Goal: Information Seeking & Learning: Learn about a topic

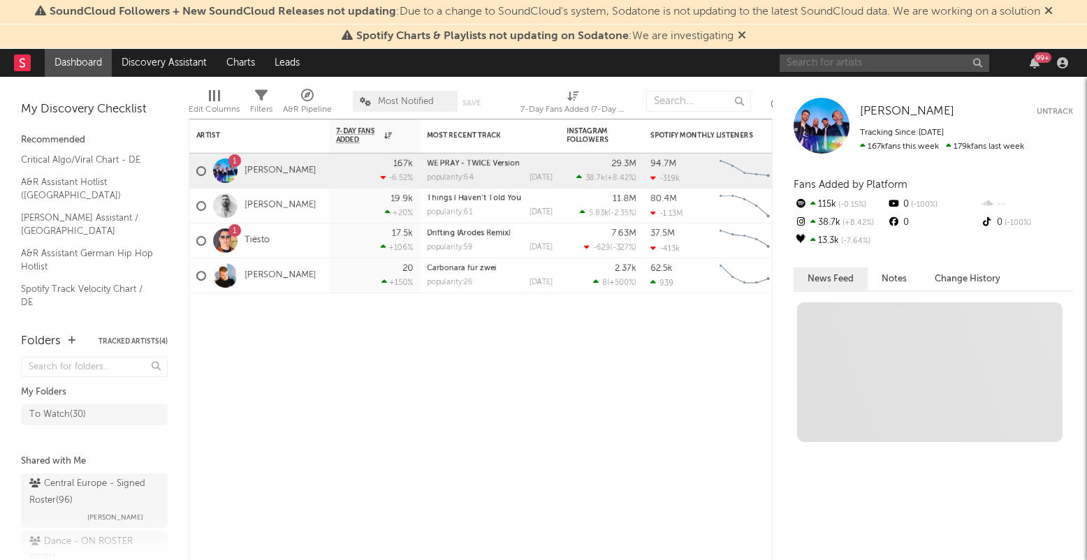
click at [873, 62] on input "text" at bounding box center [885, 63] width 210 height 17
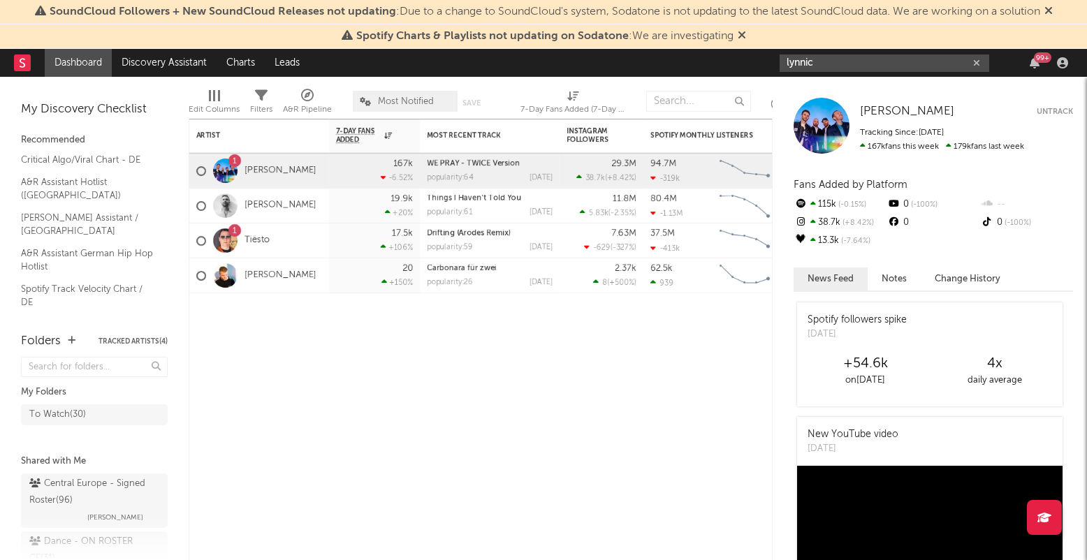
click at [853, 64] on input "lynnic" at bounding box center [885, 63] width 210 height 17
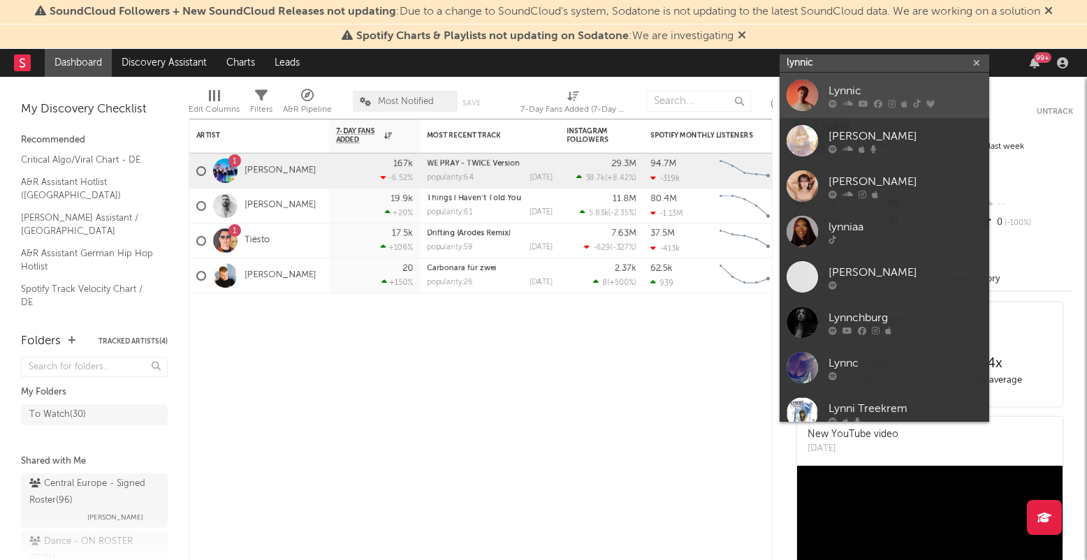
type input "lynnic"
click at [855, 82] on div "Lynnic" at bounding box center [906, 90] width 154 height 17
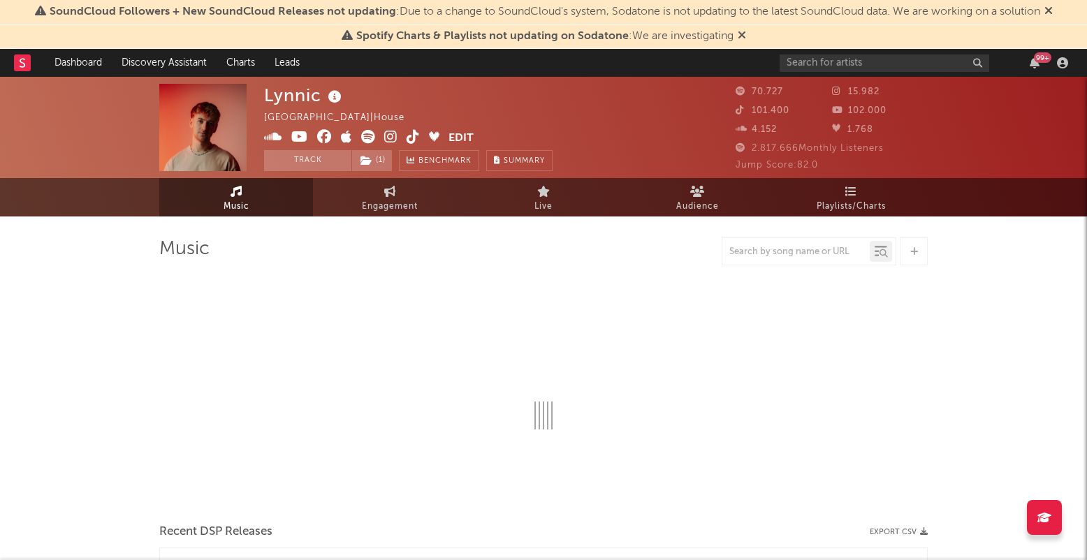
select select "6m"
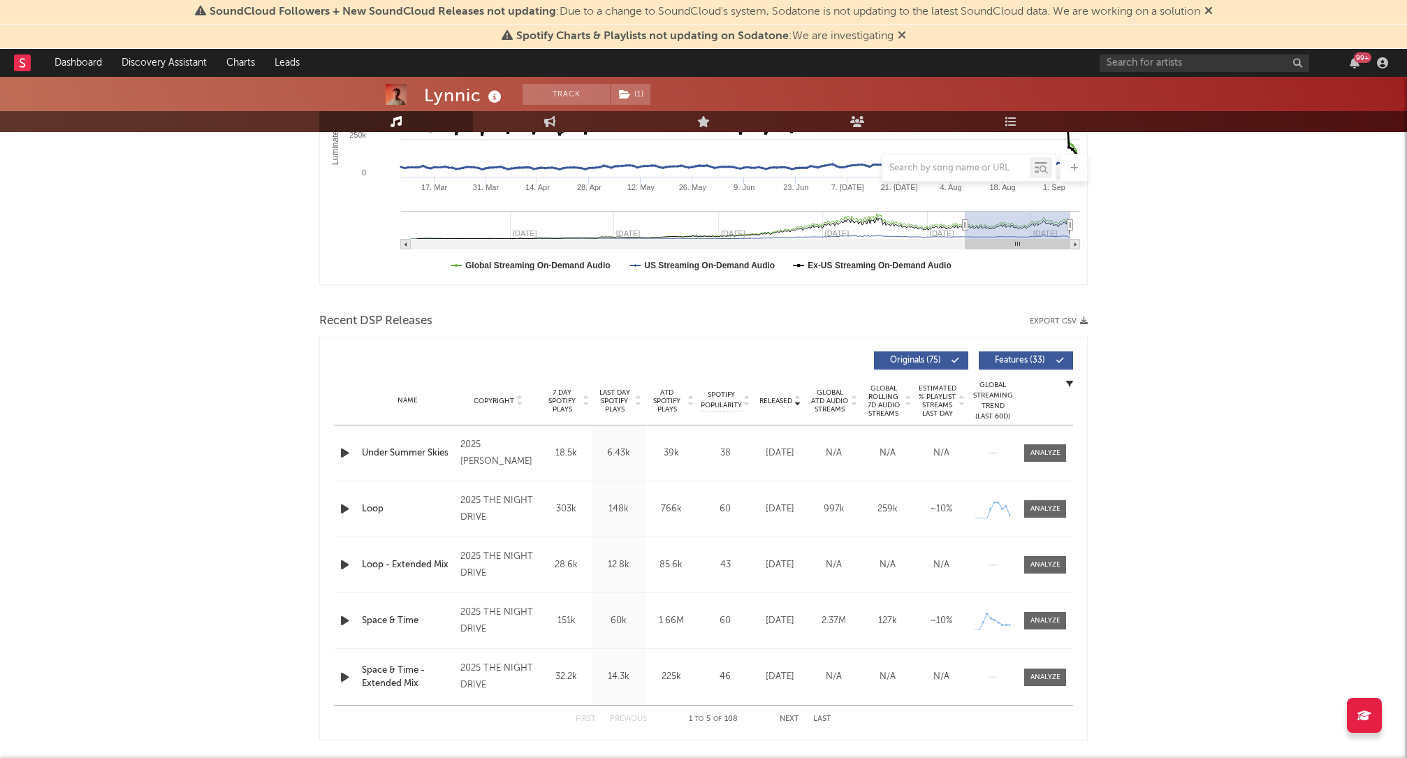
scroll to position [349, 0]
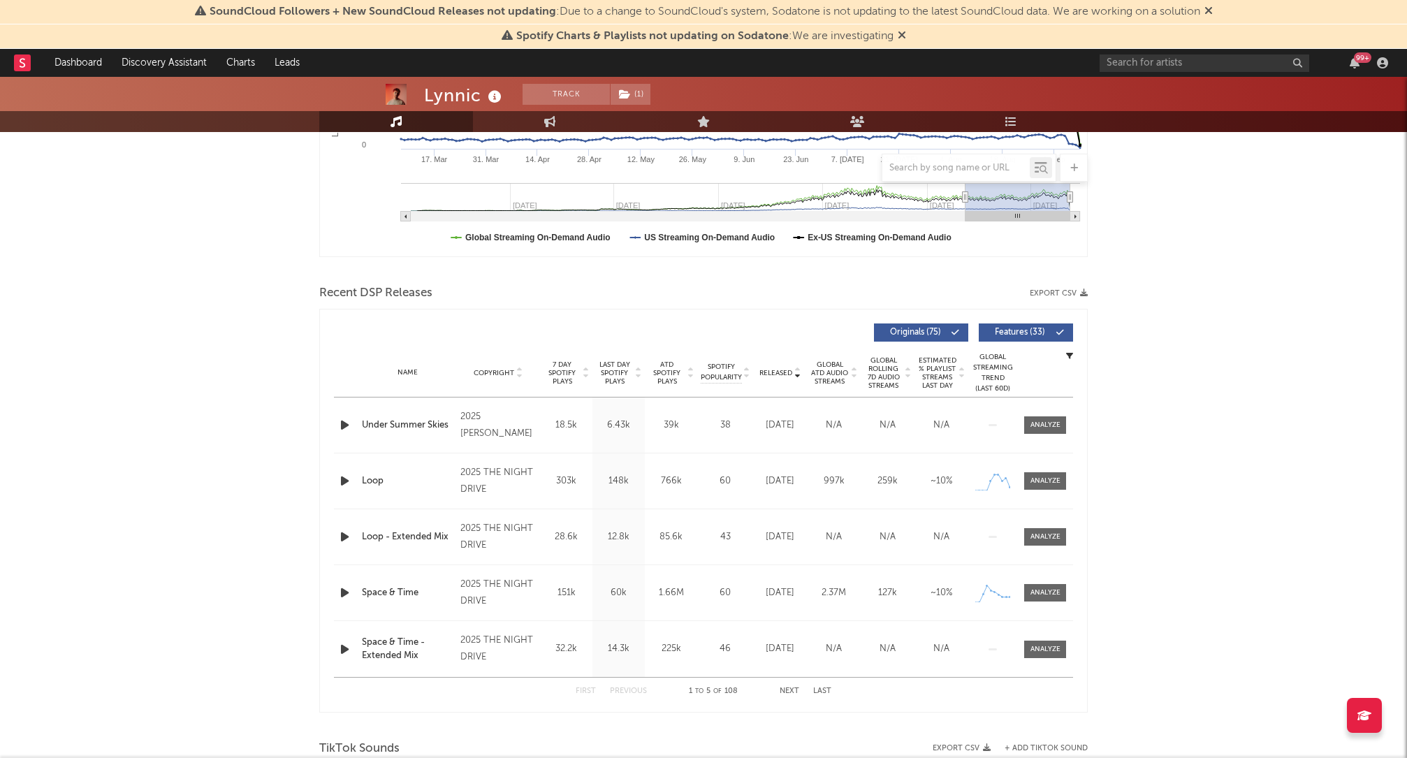
click at [639, 378] on icon at bounding box center [638, 376] width 7 height 6
click at [1039, 428] on div at bounding box center [1046, 425] width 30 height 10
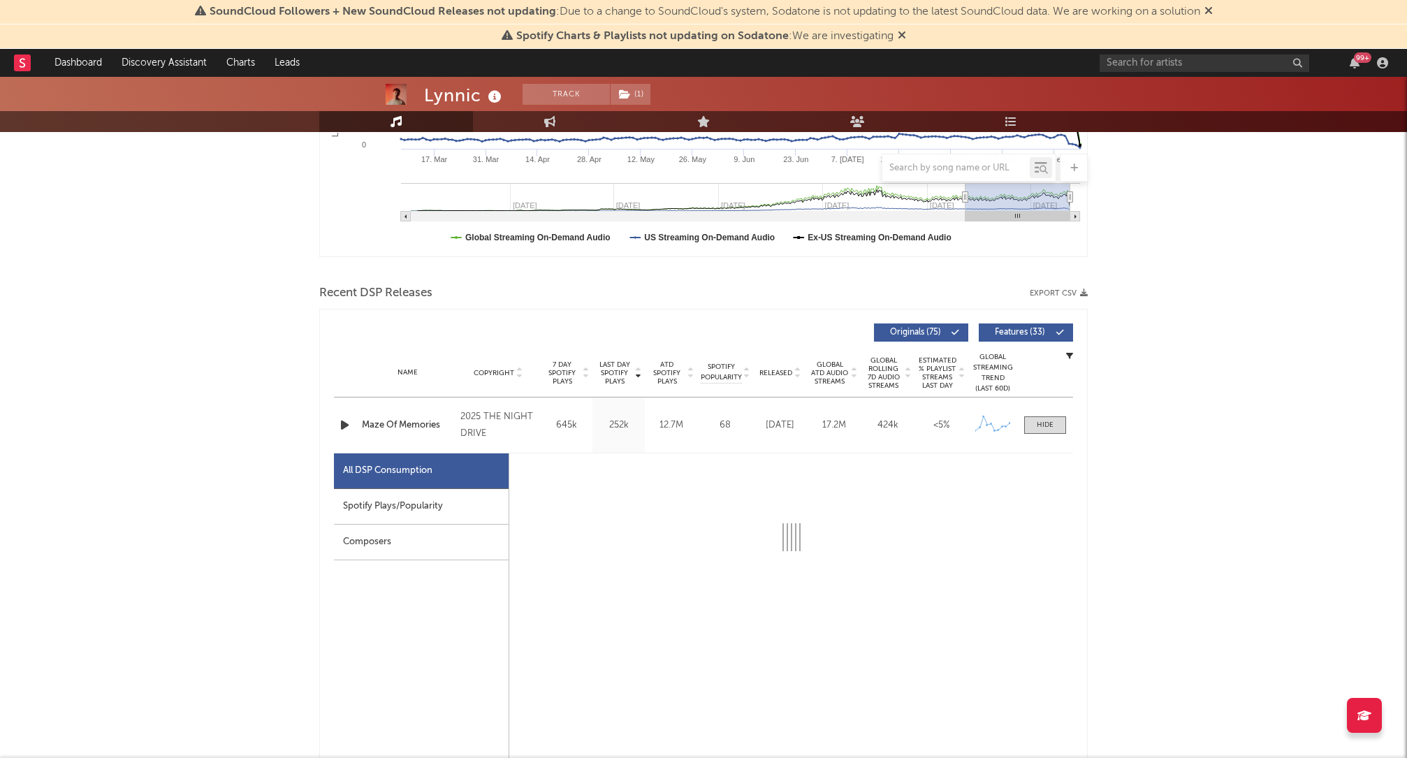
select select "6m"
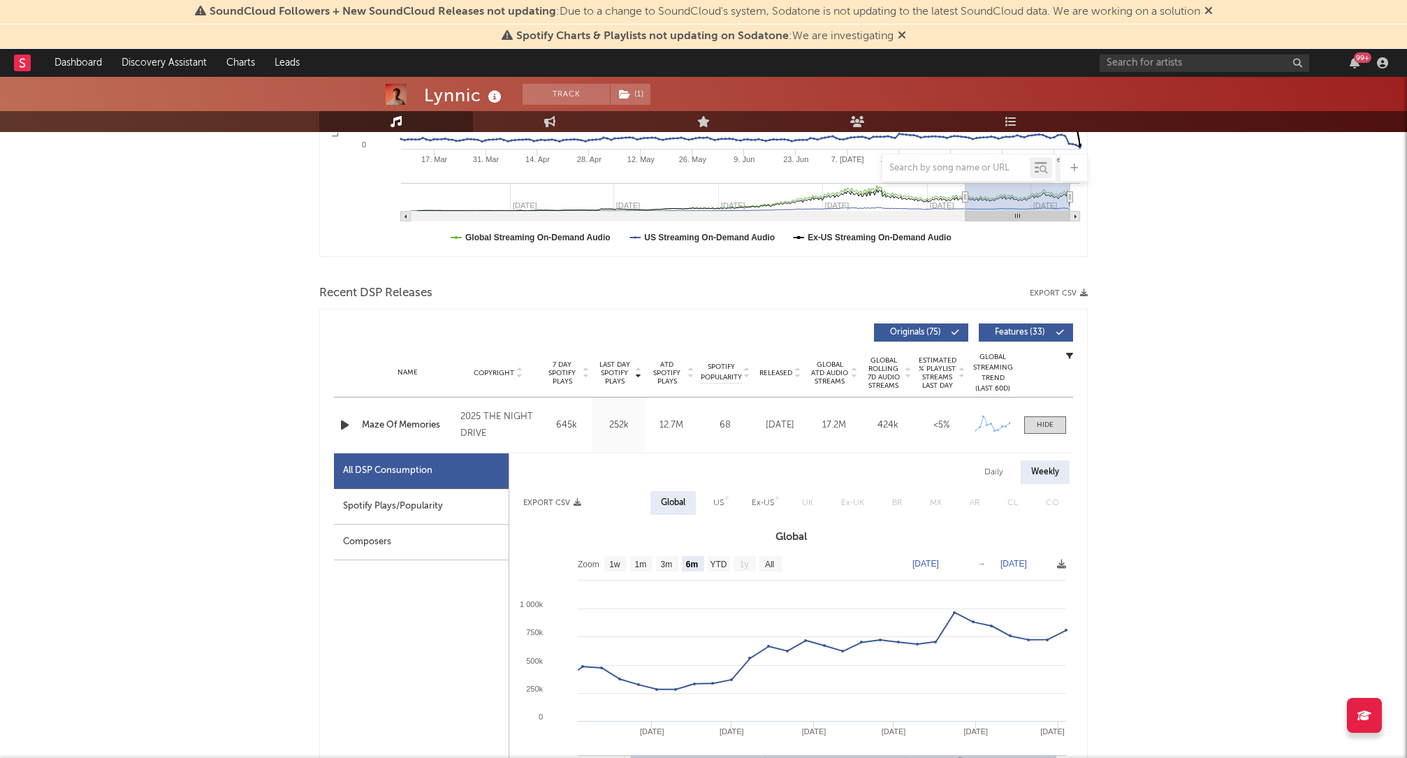
click at [458, 509] on div "Spotify Plays/Popularity" at bounding box center [421, 507] width 175 height 36
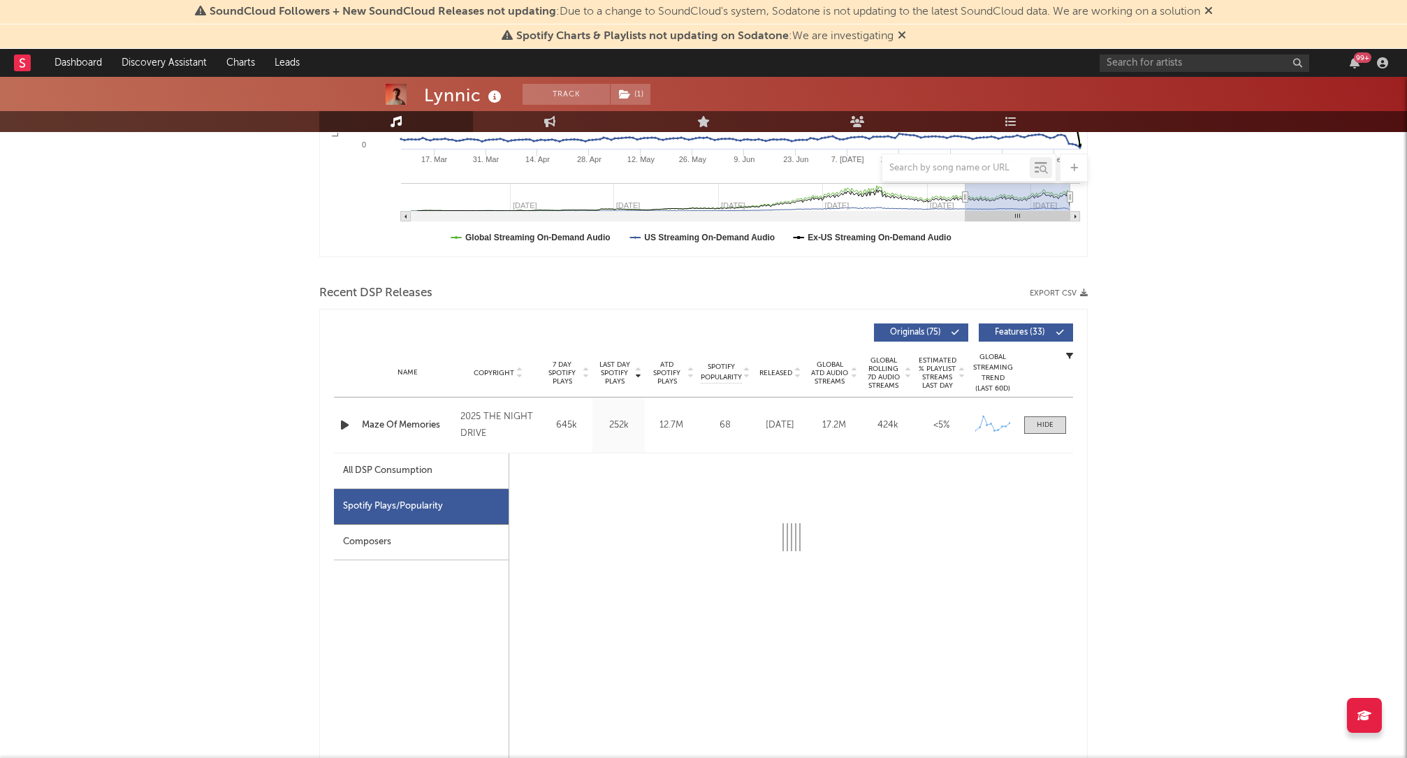
select select "6m"
select select "1w"
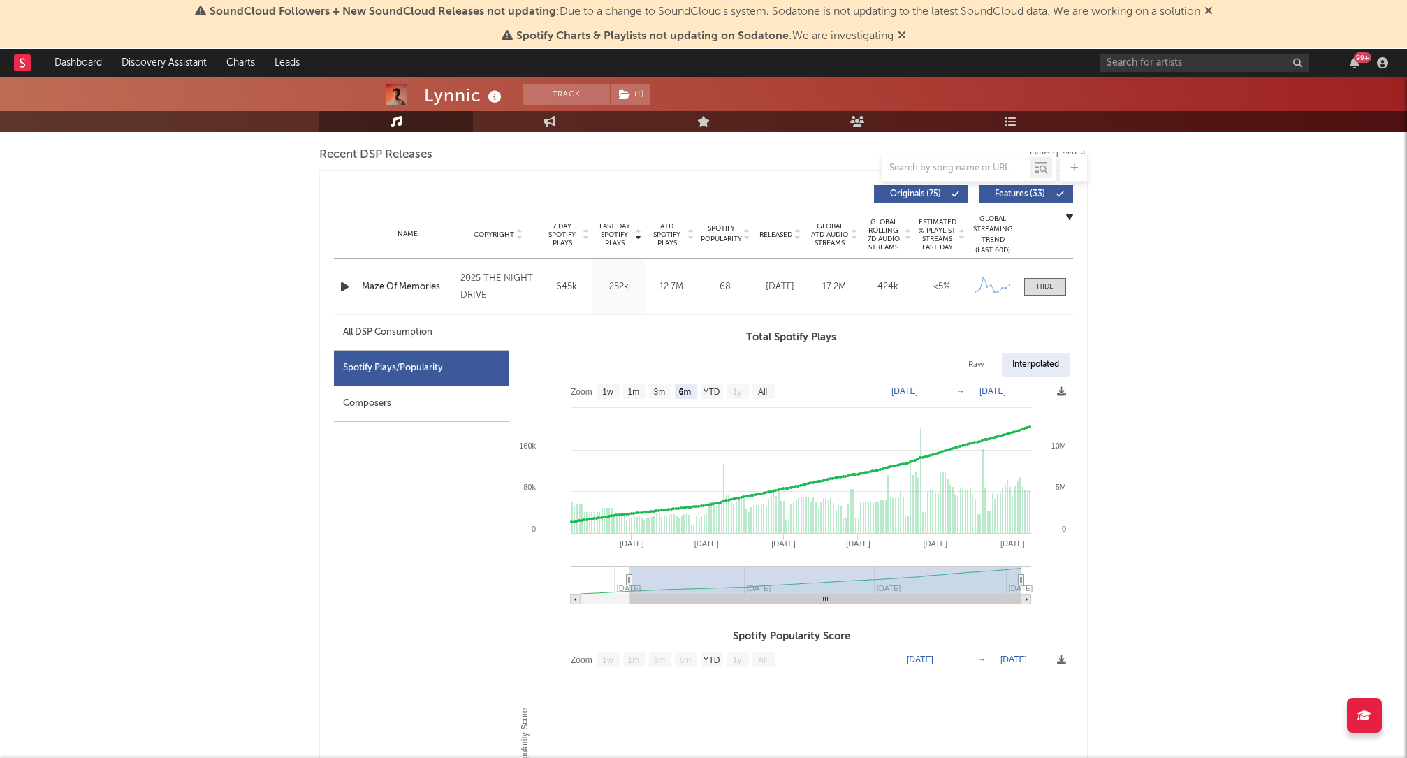
scroll to position [489, 0]
click at [1051, 287] on div at bounding box center [1045, 285] width 17 height 10
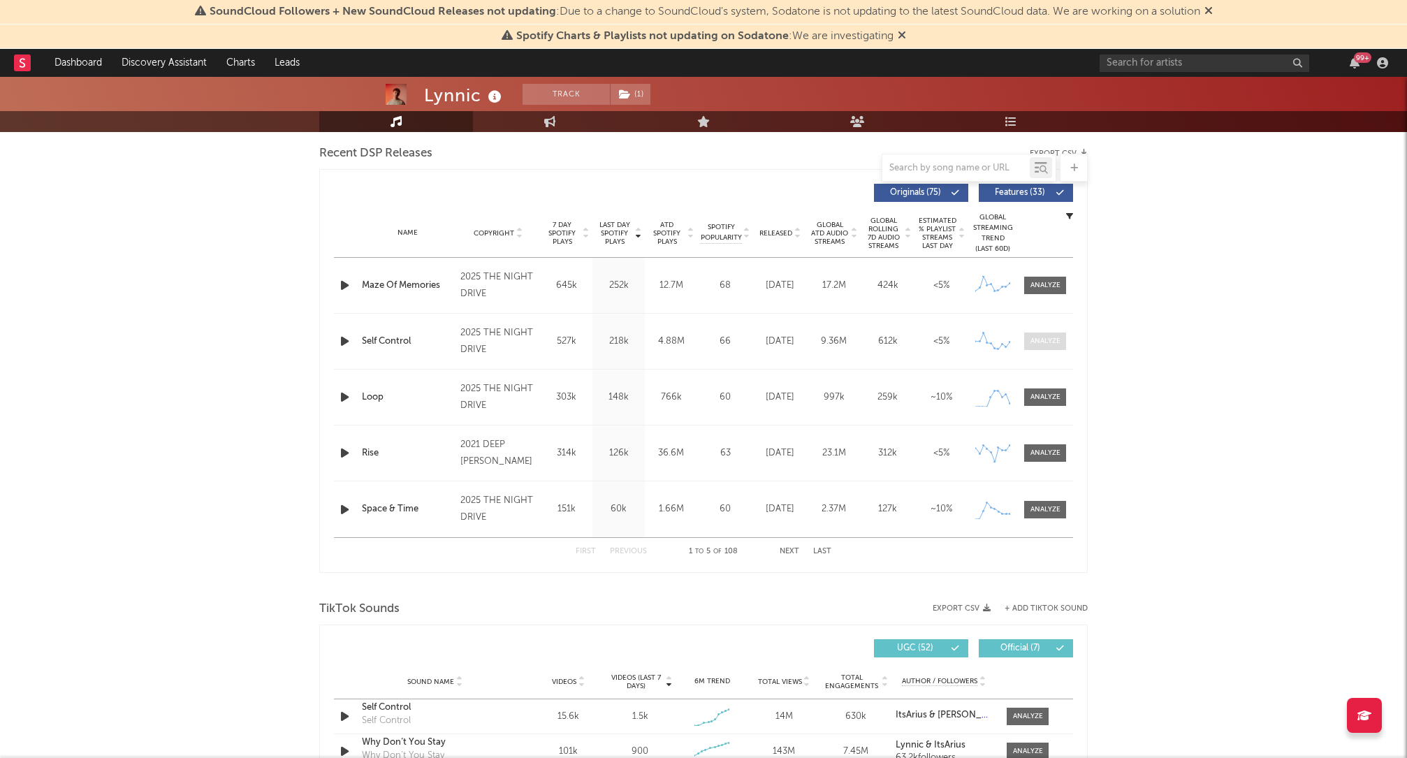
click at [1050, 340] on div at bounding box center [1046, 341] width 30 height 10
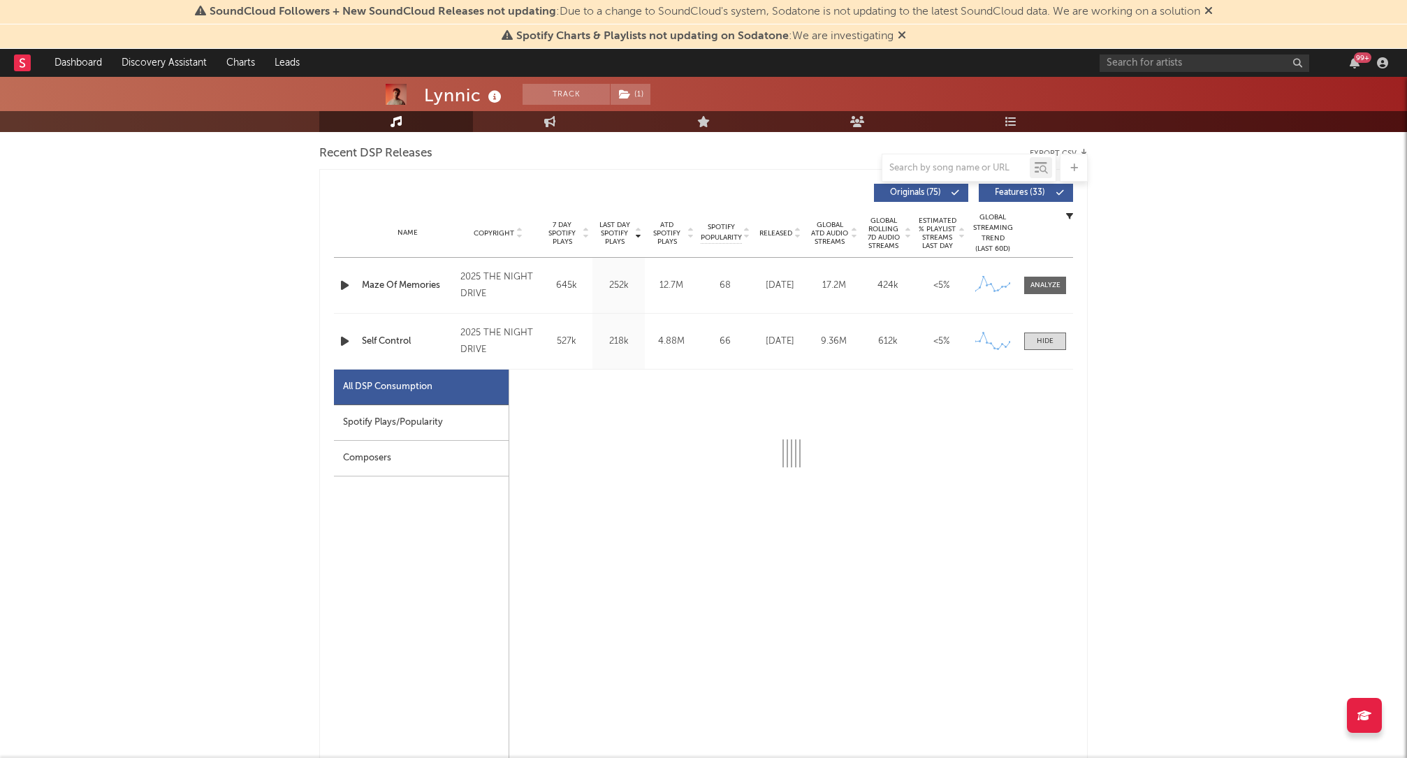
select select "1w"
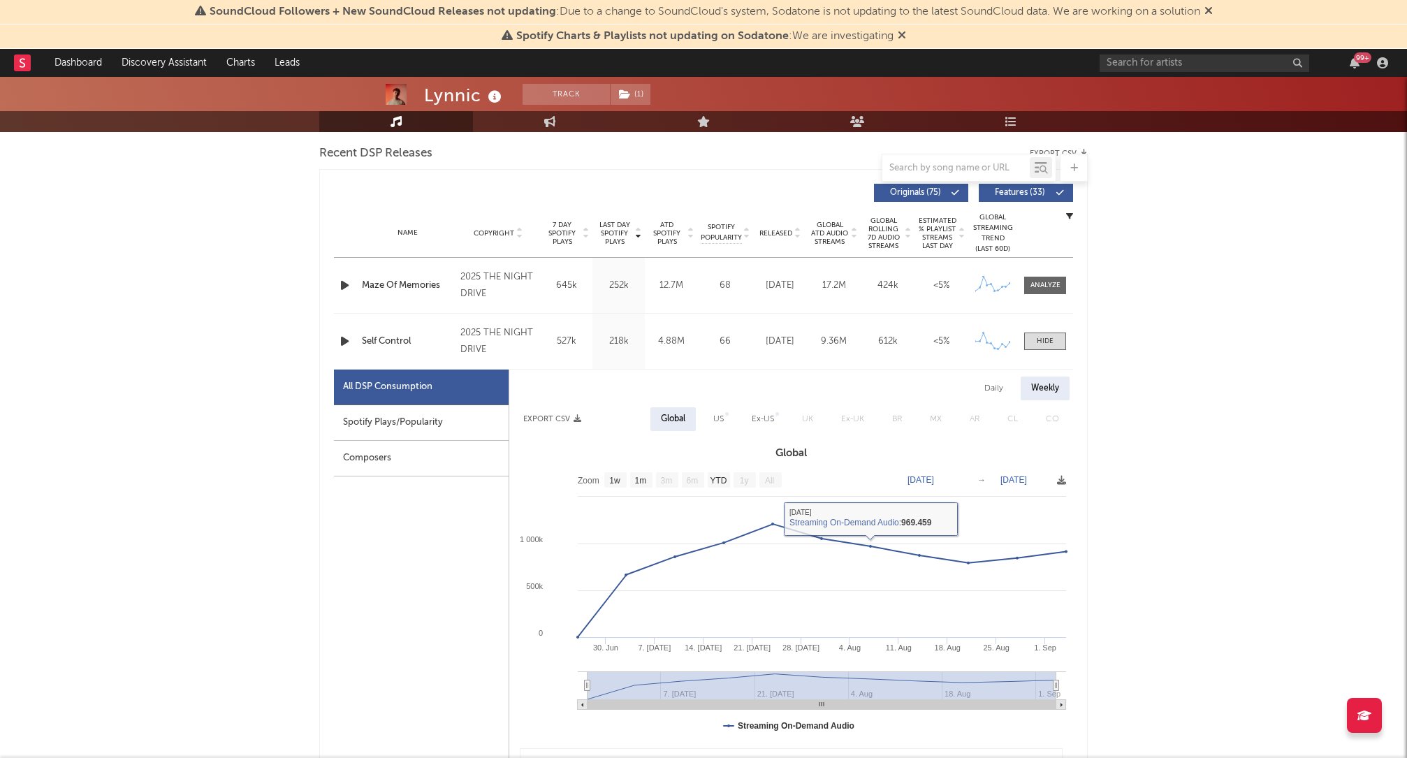
click at [390, 424] on div "Spotify Plays/Popularity" at bounding box center [421, 423] width 175 height 36
select select "1w"
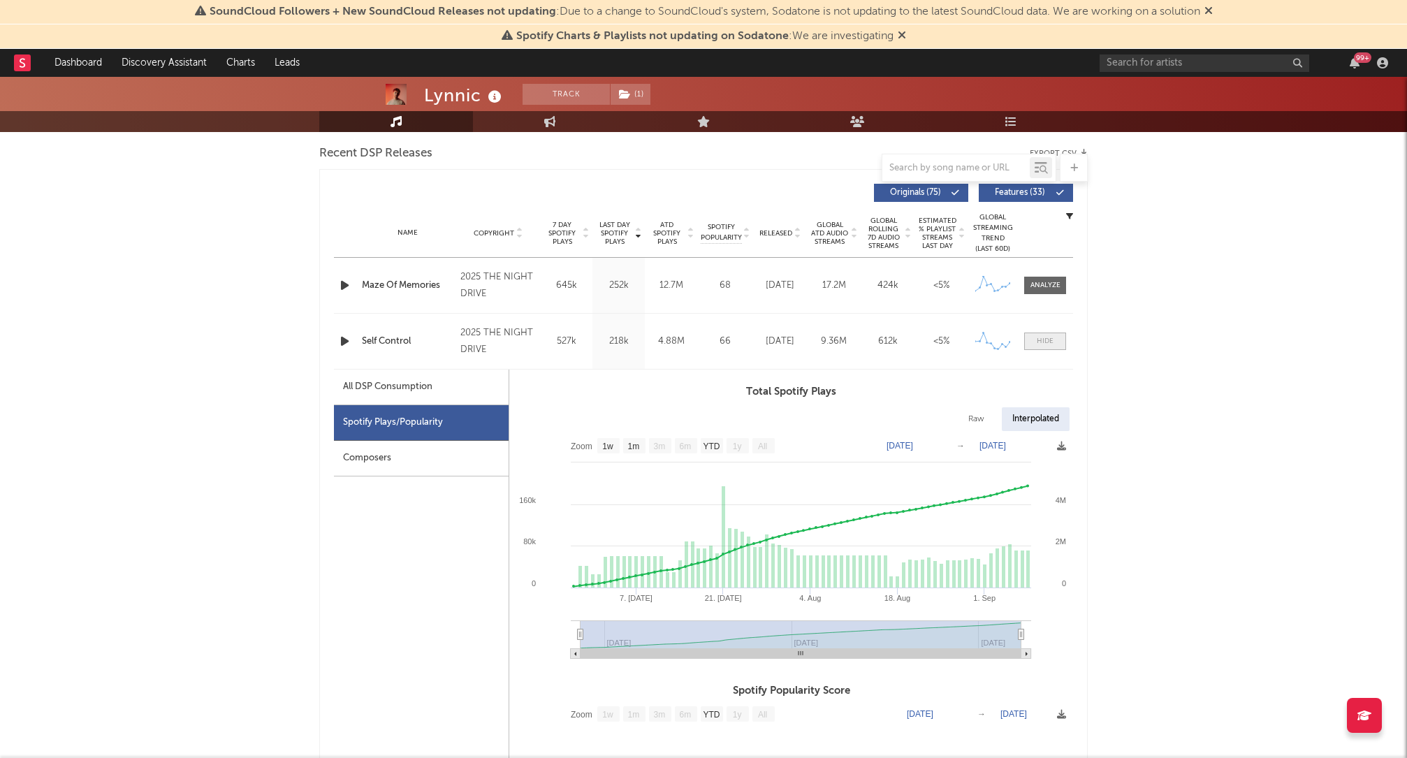
click at [1051, 343] on div at bounding box center [1045, 341] width 17 height 10
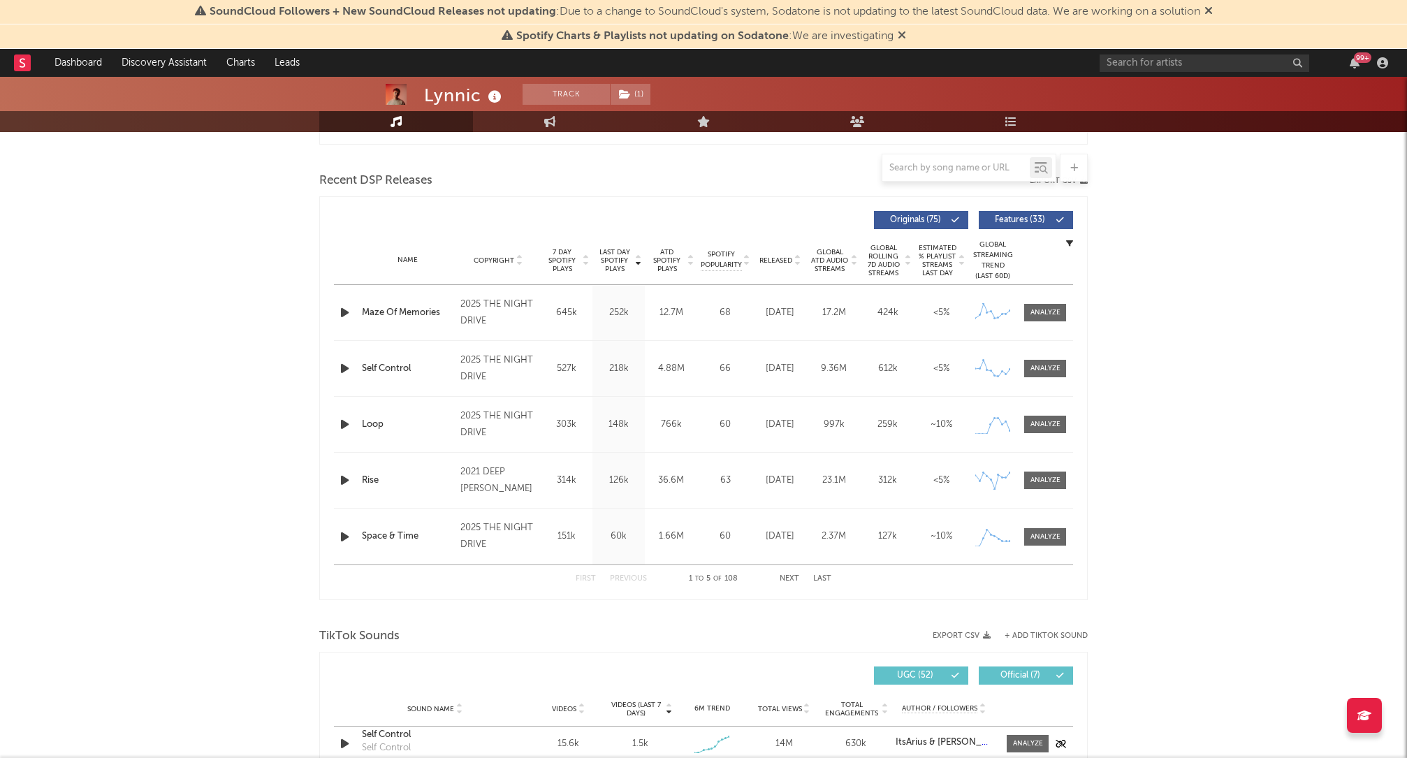
scroll to position [451, 0]
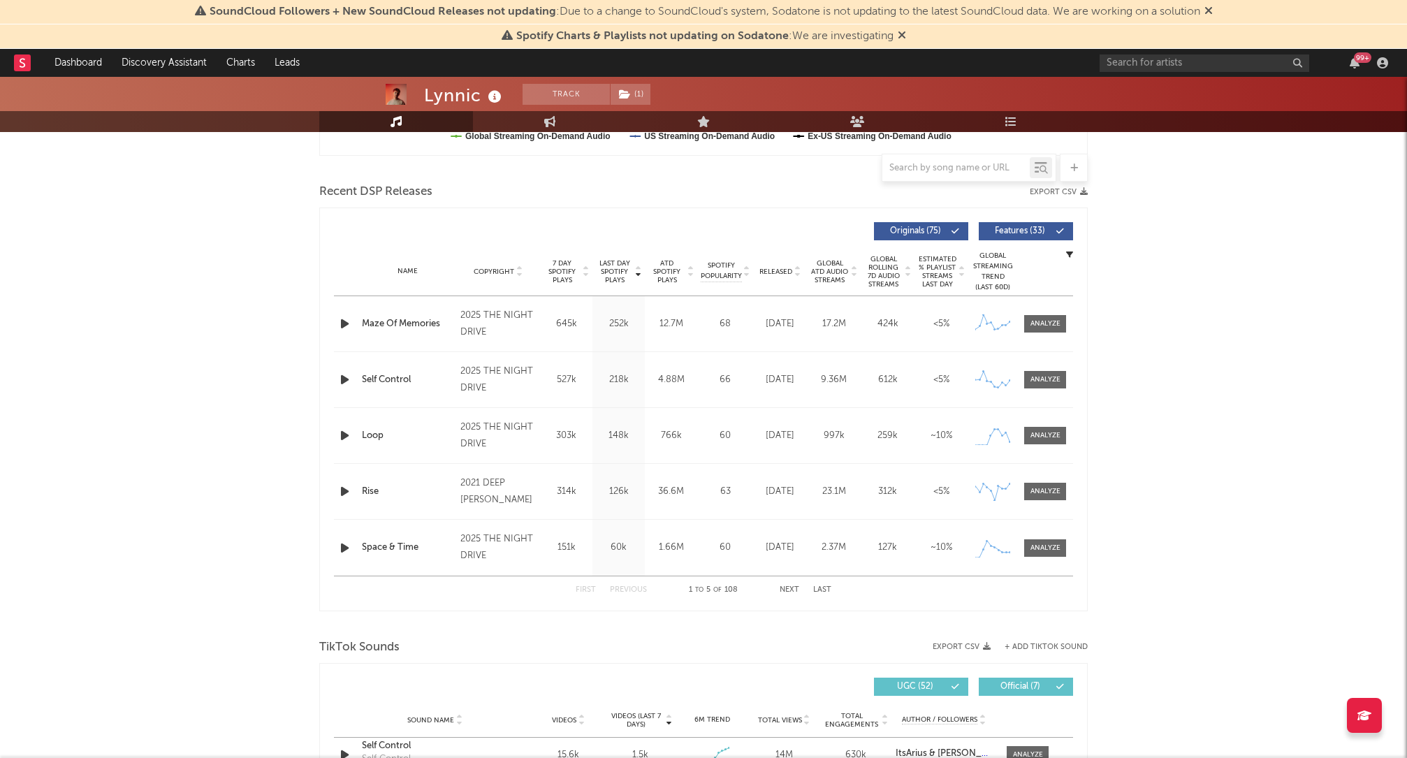
click at [799, 272] on icon at bounding box center [797, 275] width 7 height 6
click at [1076, 368] on div "Released Copyright 7 Day Spotify Plays Last Day Spotify Plays ATD Spotify Plays…" at bounding box center [703, 410] width 769 height 404
click at [1053, 372] on span at bounding box center [1045, 379] width 42 height 17
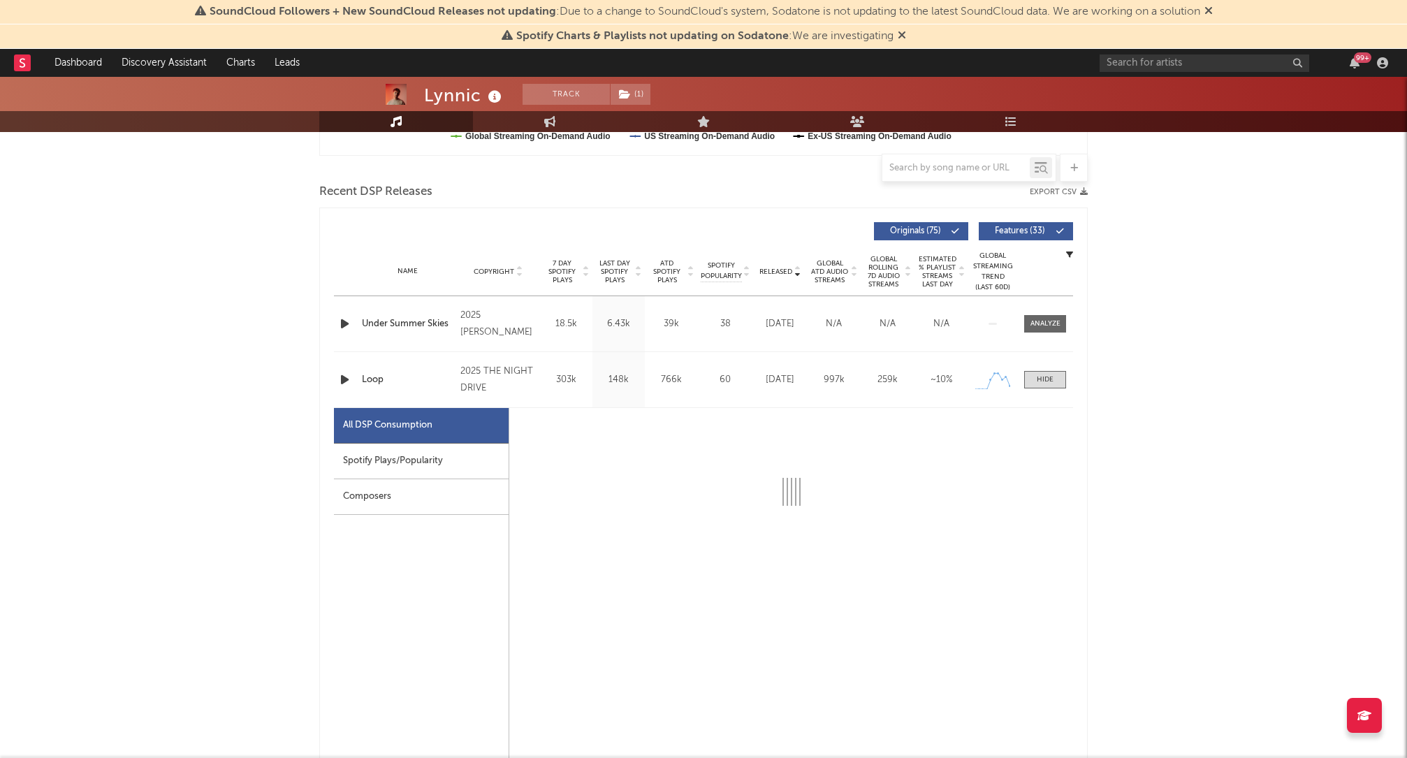
click at [448, 474] on div "Spotify Plays/Popularity" at bounding box center [421, 462] width 175 height 36
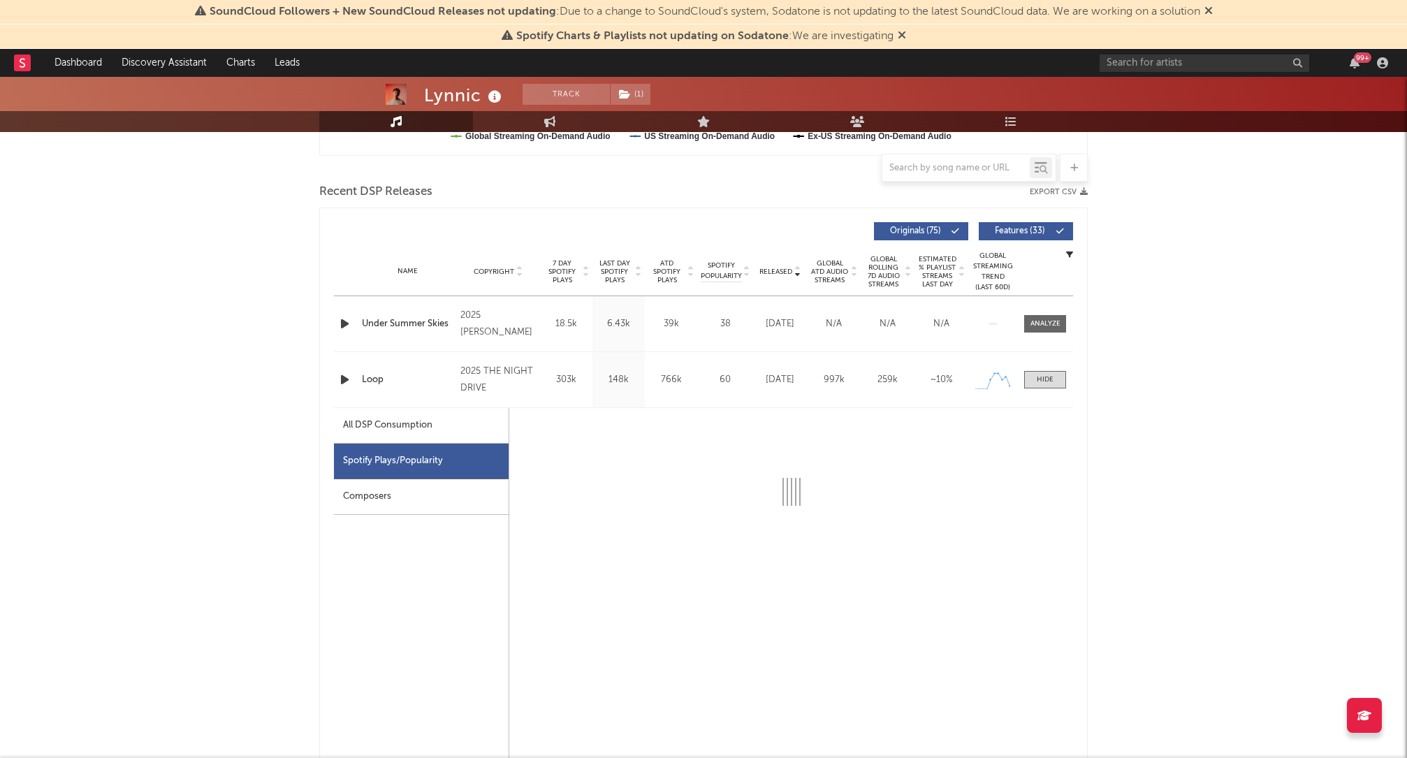
select select "1w"
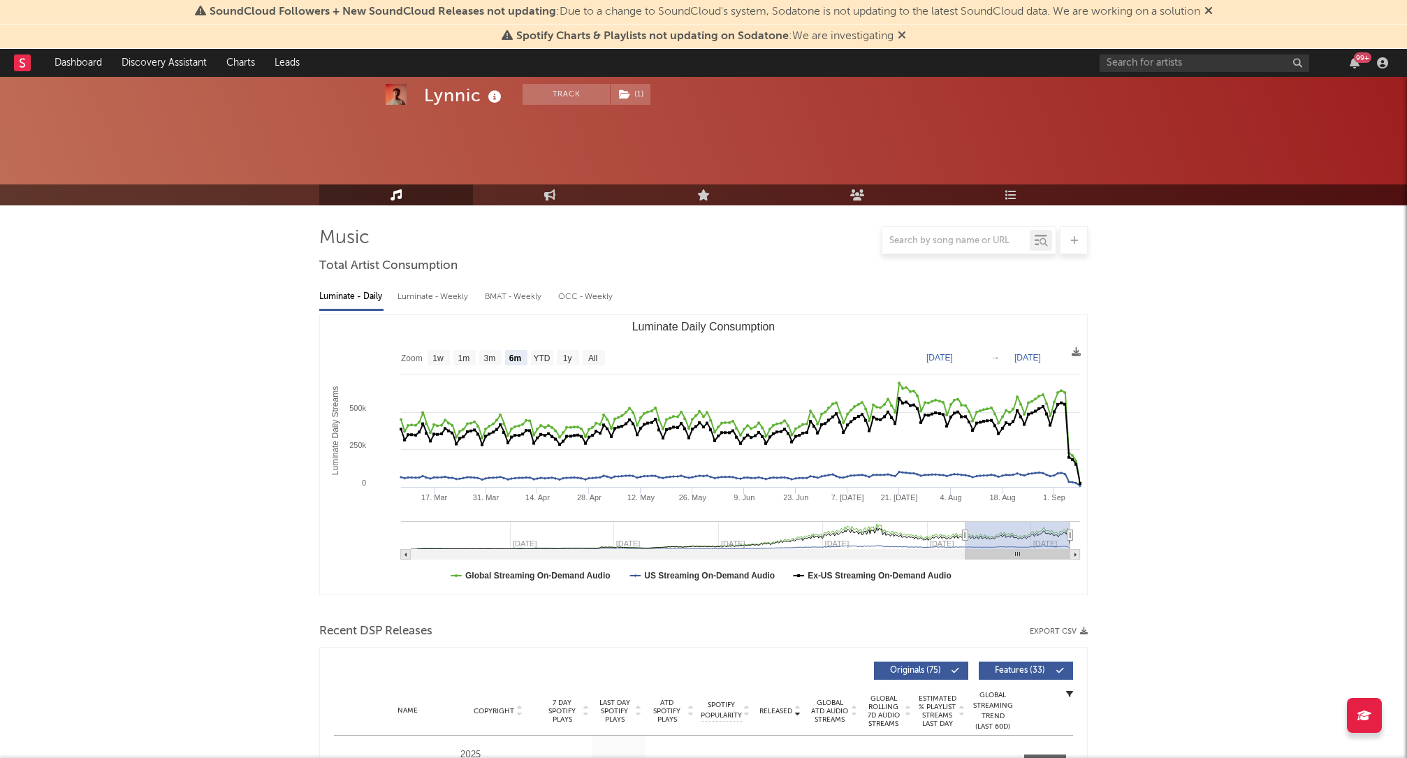
scroll to position [0, 0]
